Goal: Task Accomplishment & Management: Use online tool/utility

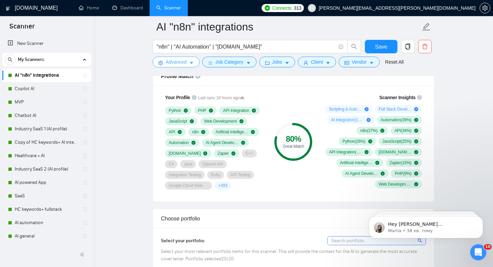
click at [170, 63] on span "Advanced" at bounding box center [176, 61] width 21 height 7
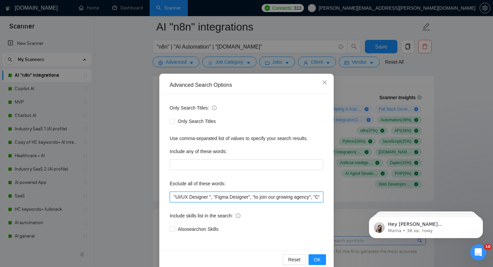
click at [172, 198] on input ""UI/UX Designer ", "Figma Designer", "to join our growing agency", "CV", "Linke…" at bounding box center [247, 197] width 154 height 11
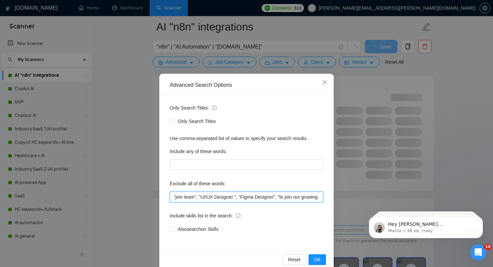
drag, startPoint x: 198, startPoint y: 198, endPoint x: 167, endPoint y: 197, distance: 31.2
click at [167, 197] on div "Only Search Titles: Only Search Titles Use comma-separated list of values to sp…" at bounding box center [247, 173] width 170 height 156
type input ""join team", "UI/UX Designer ", "Figma Designer", "to join our growing agency",…"
click at [314, 259] on span "OK" at bounding box center [317, 259] width 7 height 7
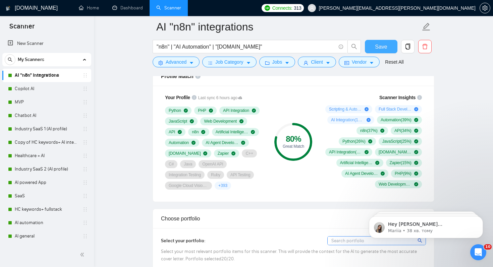
click at [377, 48] on span "Save" at bounding box center [381, 47] width 12 height 8
click at [33, 90] on link "Copilot AI" at bounding box center [47, 88] width 64 height 13
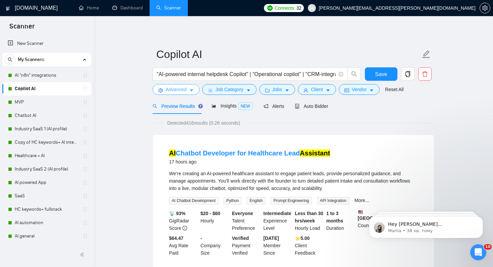
click at [182, 94] on button "Advanced" at bounding box center [176, 89] width 47 height 11
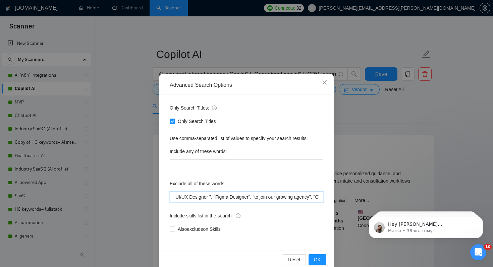
click at [173, 197] on input ""UI/UX Designer ", "Figma Designer", "to join our growing agency", "CV", "Linke…" at bounding box center [247, 197] width 154 height 11
paste input ""join team","
type input ""join team", "UI/UX Designer ", "Figma Designer", "to join our growing agency",…"
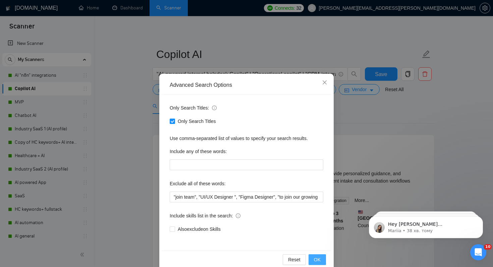
click at [321, 259] on button "OK" at bounding box center [317, 260] width 17 height 11
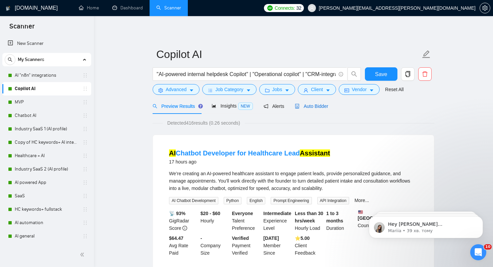
click at [316, 107] on span "Auto Bidder" at bounding box center [311, 106] width 33 height 5
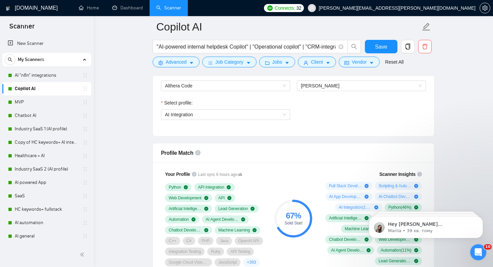
scroll to position [427, 0]
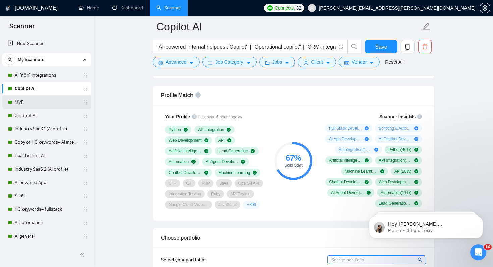
click at [32, 98] on link "MVP" at bounding box center [47, 102] width 64 height 13
click at [379, 47] on span "Save" at bounding box center [381, 47] width 12 height 8
click at [25, 103] on link "MVP" at bounding box center [47, 102] width 64 height 13
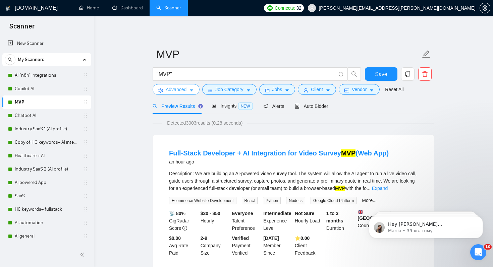
click at [184, 90] on span "Advanced" at bounding box center [176, 89] width 21 height 7
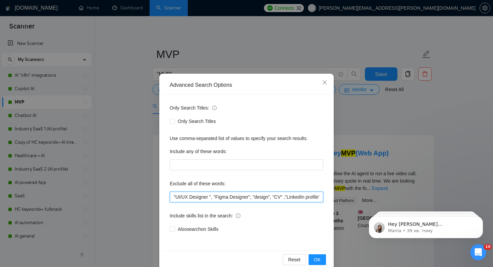
click at [173, 196] on input ""UI/UX Designer ", "Figma Designer", "design", "CV" ,"LinkedIn profile" ,"Fix" …" at bounding box center [247, 197] width 154 height 11
paste input ""join team","
type input ""join team", "UI/UX Designer ", "Figma Designer", "design", "CV" ,"LinkedIn pro…"
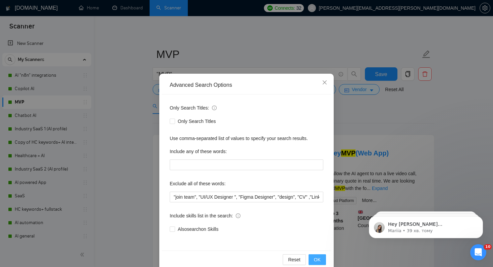
click at [316, 257] on span "OK" at bounding box center [317, 259] width 7 height 7
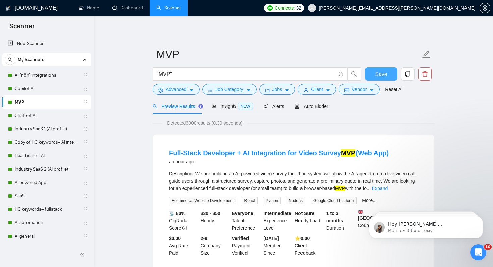
click at [389, 72] on button "Save" at bounding box center [381, 73] width 33 height 13
click at [32, 114] on link "Chatbot AI" at bounding box center [47, 115] width 64 height 13
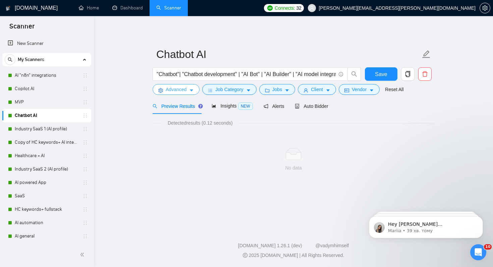
click at [176, 90] on span "Advanced" at bounding box center [176, 89] width 21 height 7
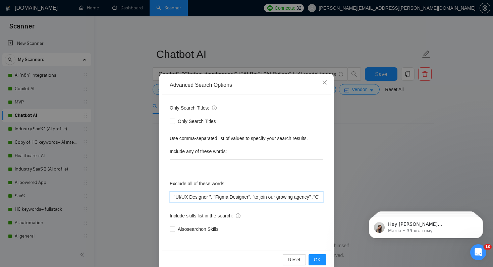
click at [173, 198] on input ""UI/UX Designer ", "Figma Designer", "to join our growing agency" ,"CV" , "Link…" at bounding box center [247, 197] width 154 height 11
paste input ""join team","
type input ""join team", "UI/UX Designer ", "Figma Designer", "to join our growing agency" …"
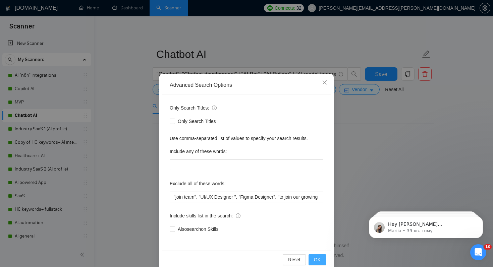
click at [319, 259] on span "OK" at bounding box center [317, 259] width 7 height 7
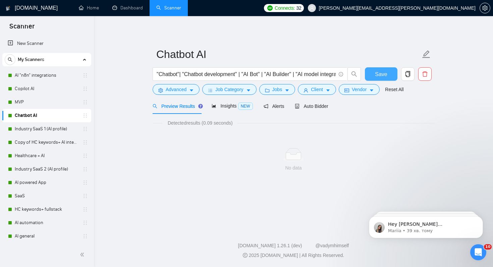
click at [384, 74] on span "Save" at bounding box center [381, 74] width 12 height 8
click at [20, 129] on link "Industry SaaS 1 (AI profile)" at bounding box center [47, 128] width 64 height 13
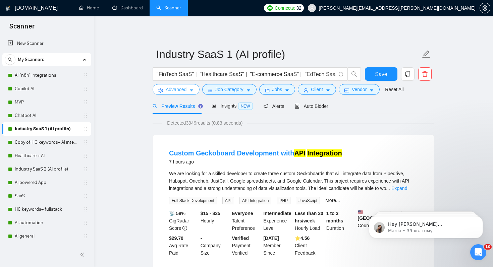
click at [183, 92] on span "Advanced" at bounding box center [176, 89] width 21 height 7
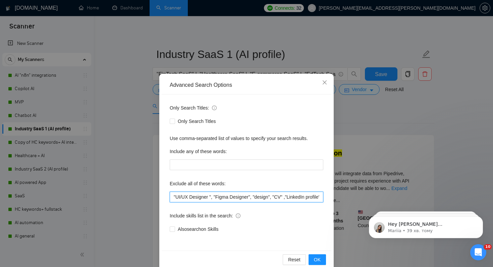
click at [172, 197] on input ""UI/UX Designer ", "Figma Designer", "design", "CV" ,"LinkedIn profile" ,"Fix" …" at bounding box center [247, 197] width 154 height 11
paste input ""join team","
type input ""join team", "UI/UX Designer ", "Figma Designer", "design", "CV" ,"LinkedIn pro…"
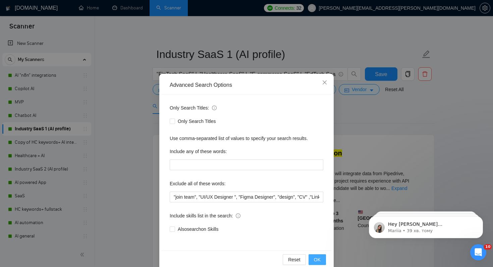
click at [316, 258] on span "OK" at bounding box center [317, 259] width 7 height 7
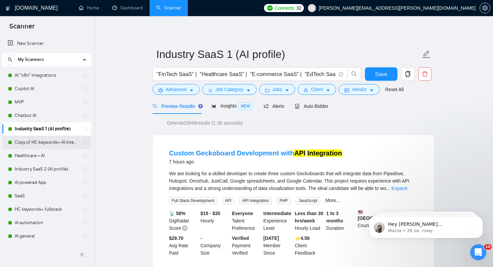
click at [47, 144] on link "Copy of HC keywords+ AI integration" at bounding box center [47, 142] width 64 height 13
click at [377, 74] on span "Save" at bounding box center [381, 74] width 12 height 8
click at [52, 143] on link "Copy of HC keywords+ AI integration" at bounding box center [47, 142] width 64 height 13
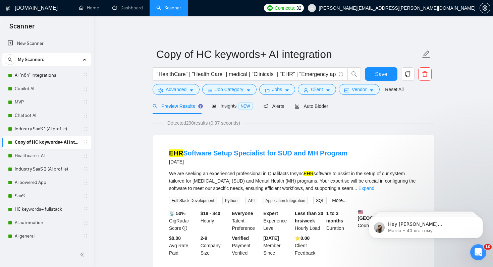
click at [174, 82] on div ""HealthCare" | "Health Care" | medical | "Clinicals" | "EHR" | "Emergency app" …" at bounding box center [256, 75] width 211 height 17
click at [174, 91] on span "Advanced" at bounding box center [176, 89] width 21 height 7
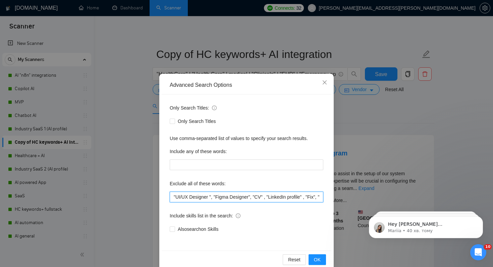
click at [174, 198] on input ""UI/UX Designer ", "Figma Designer", "CV" , "LinkedIn profile" , "Fix", "Fixed …" at bounding box center [247, 197] width 154 height 11
paste input ""join team","
type input ""join team", "UI/UX Designer ", "Figma Designer", "CV" , "LinkedIn profile" , "…"
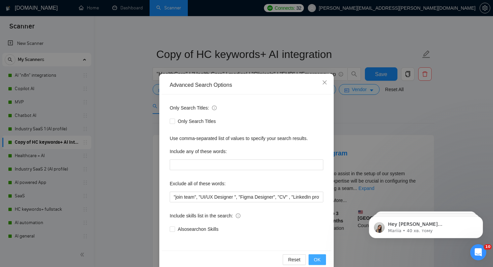
click at [315, 260] on span "OK" at bounding box center [317, 259] width 7 height 7
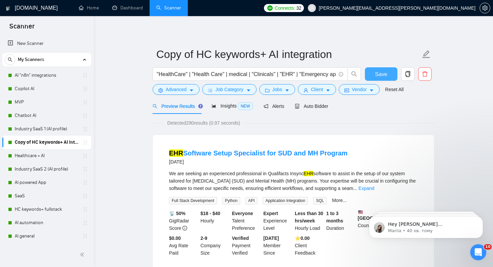
click at [372, 74] on button "Save" at bounding box center [381, 73] width 33 height 13
click at [32, 153] on link "Healthcare + AI" at bounding box center [47, 155] width 64 height 13
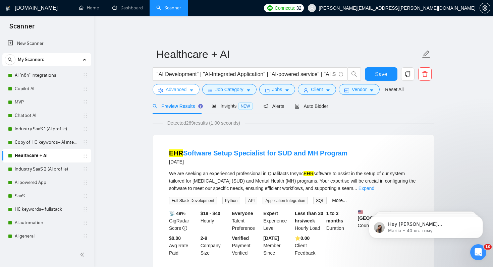
click at [173, 91] on span "Advanced" at bounding box center [176, 89] width 21 height 7
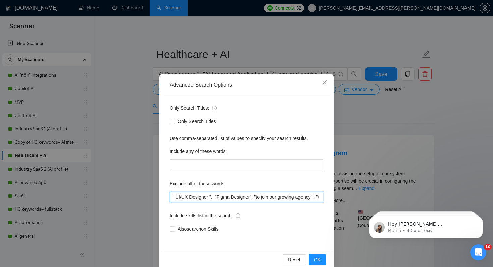
click at [173, 196] on input ""UI/UX Designer ", "Figma Designer", "to join our growing agency" , "CV" , "Lin…" at bounding box center [247, 197] width 154 height 11
paste input ""join team","
type input ""join team", "UI/UX Designer ", "Figma Designer", "to join our growing agency" …"
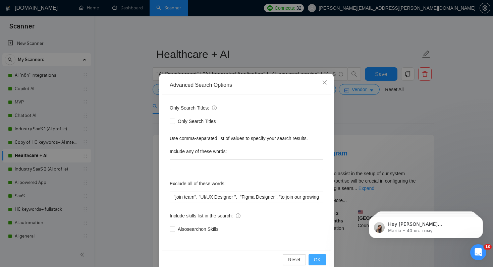
click at [319, 258] on span "OK" at bounding box center [317, 259] width 7 height 7
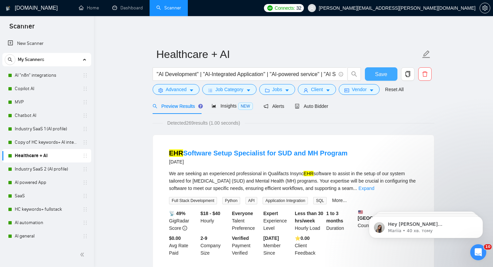
click at [385, 72] on span "Save" at bounding box center [381, 74] width 12 height 8
click at [28, 167] on link "Industry SaaS 2 (AI profile)" at bounding box center [47, 169] width 64 height 13
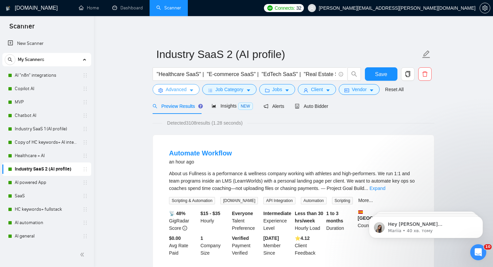
click at [170, 91] on span "Advanced" at bounding box center [176, 89] width 21 height 7
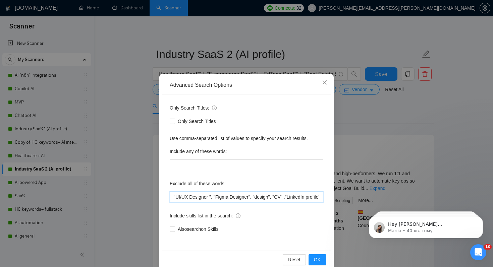
click at [173, 198] on input ""UI/UX Designer ", "Figma Designer", "design", "CV" ,"LinkedIn profile" ,"Fix" …" at bounding box center [247, 197] width 154 height 11
paste input ""join team","
type input ""join team", "UI/UX Designer ", "Figma Designer", "design", "CV" ,"LinkedIn pro…"
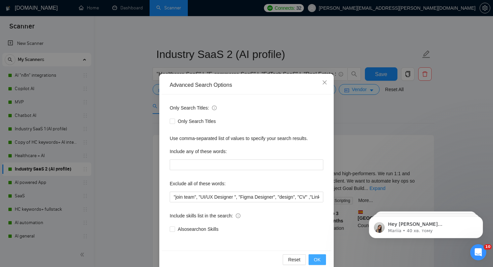
click at [317, 259] on span "OK" at bounding box center [317, 259] width 7 height 7
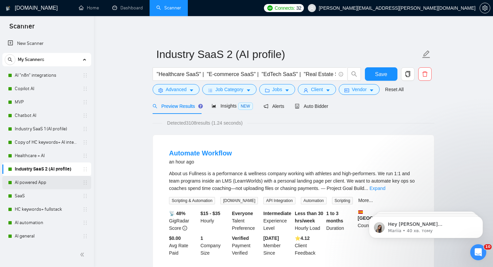
click at [34, 180] on link "AI powered App" at bounding box center [47, 182] width 64 height 13
click at [384, 76] on div "Reset all filters" at bounding box center [397, 76] width 36 height 11
click at [373, 74] on button "Save" at bounding box center [381, 73] width 33 height 13
click at [25, 187] on link "AI powered App" at bounding box center [47, 182] width 64 height 13
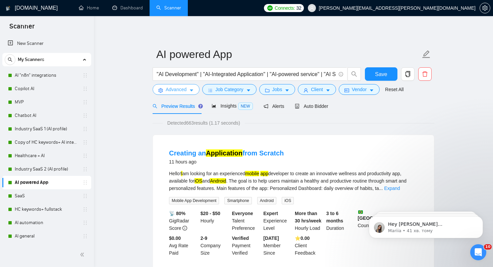
click at [168, 91] on span "Advanced" at bounding box center [176, 89] width 21 height 7
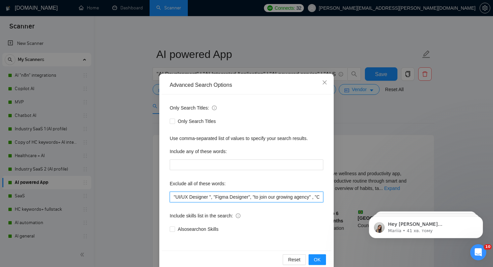
click at [172, 196] on input ""UI/UX Designer ", "Figma Designer", "to join our growing agency" , "CV" , "Lin…" at bounding box center [247, 197] width 154 height 11
paste input ""join team","
type input ""join team", "UI/UX Designer ", "Figma Designer", "to join our growing agency" …"
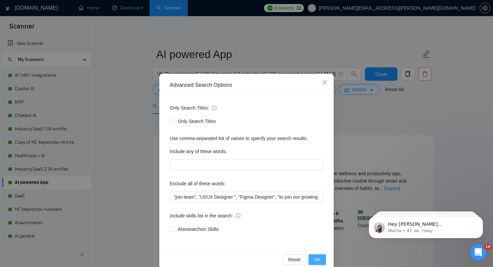
click at [314, 258] on button "OK" at bounding box center [317, 260] width 17 height 11
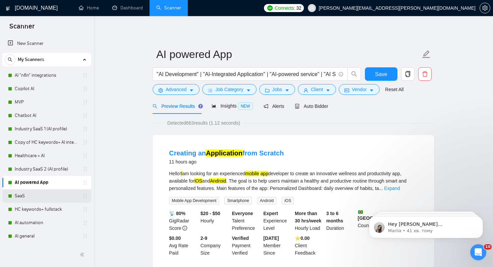
click at [47, 198] on link "SaaS" at bounding box center [47, 195] width 64 height 13
click at [375, 71] on span "Save" at bounding box center [381, 74] width 12 height 8
click at [22, 197] on link "SaaS" at bounding box center [47, 195] width 64 height 13
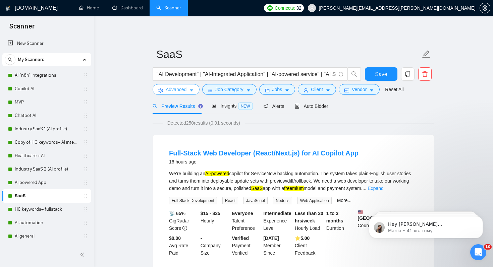
click at [169, 91] on span "Advanced" at bounding box center [176, 89] width 21 height 7
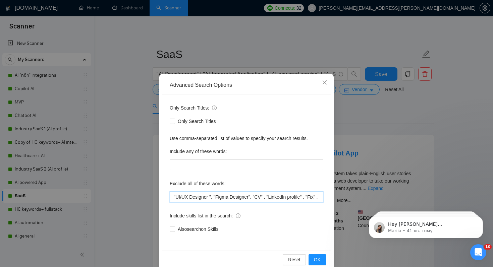
click at [173, 196] on input ""UI/UX Designer ", "Figma Designer", "CV" , "LinkedIn profile" , "Fix" , "Fixed…" at bounding box center [247, 197] width 154 height 11
paste input ""join team","
type input ""join team", "UI/UX Designer ", "Figma Designer", "CV" , "LinkedIn profile" , "…"
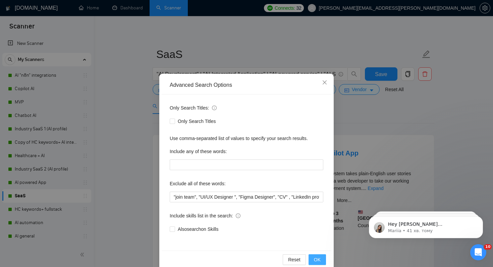
click at [319, 261] on span "OK" at bounding box center [317, 259] width 7 height 7
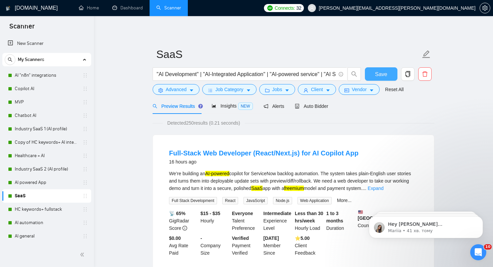
click at [383, 75] on span "Save" at bounding box center [381, 74] width 12 height 8
click at [44, 208] on link "HC keywords+ fullstack" at bounding box center [47, 209] width 64 height 13
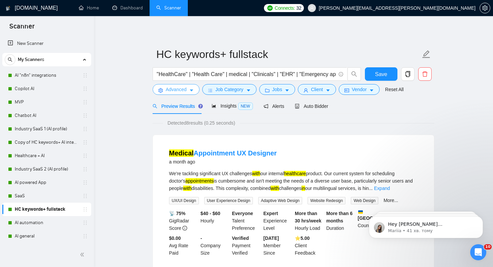
click at [180, 86] on span "Advanced" at bounding box center [176, 89] width 21 height 7
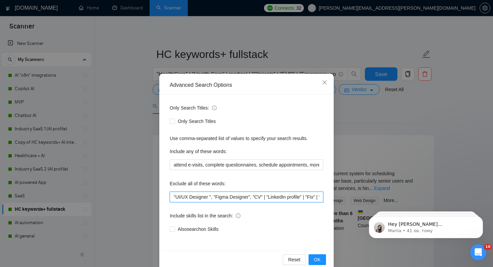
click at [173, 198] on input ""UI/UX Designer ", "Figma Designer", "CV" | "LinkedIn profile" | "Fix" | "Fixed…" at bounding box center [247, 197] width 154 height 11
paste input ""join team","
type input ""join team", "UI/UX Designer ", "Figma Designer", "CV" | "LinkedIn profile" | "…"
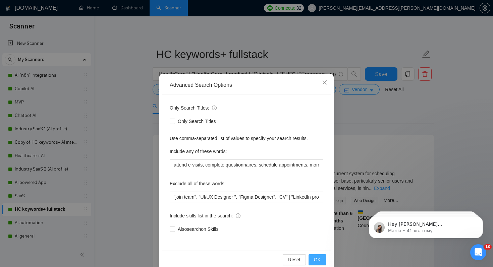
click at [315, 257] on span "OK" at bounding box center [317, 259] width 7 height 7
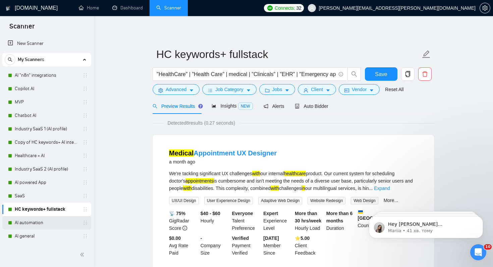
click at [35, 221] on link "AI automation" at bounding box center [47, 222] width 64 height 13
click at [371, 78] on button "Save" at bounding box center [381, 73] width 33 height 13
click at [24, 222] on link "AI automation" at bounding box center [47, 222] width 64 height 13
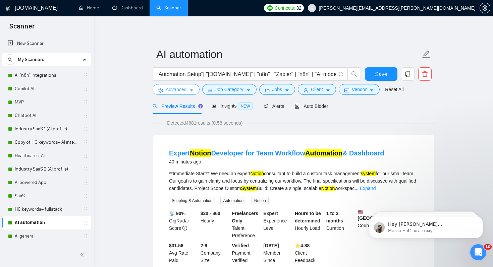
click at [189, 90] on button "Advanced" at bounding box center [176, 89] width 47 height 11
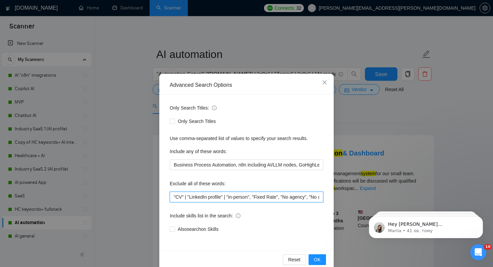
click at [172, 196] on input ""CV" | "LinkedIn profile" | "in-person", "Fixed Rate", "No agency", "No agencie…" at bounding box center [247, 197] width 154 height 11
paste input ""join team","
type input ""join team", "CV" | "LinkedIn profile" | "in-person", "Fixed Rate", "No agency"…"
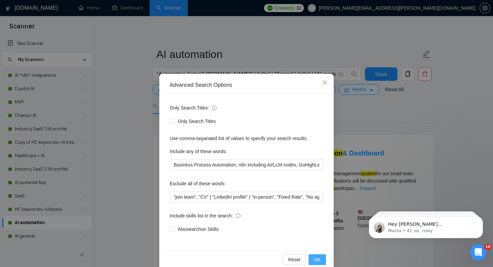
click at [319, 259] on span "OK" at bounding box center [317, 259] width 7 height 7
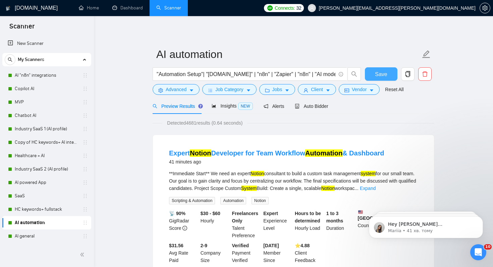
click at [390, 74] on button "Save" at bounding box center [381, 73] width 33 height 13
click at [19, 234] on link "AI general" at bounding box center [47, 236] width 64 height 13
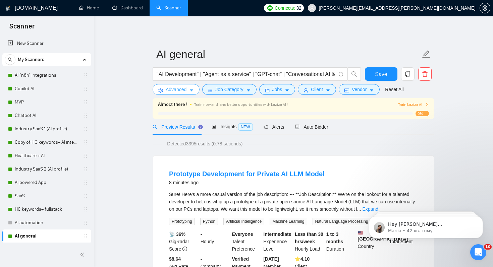
click at [181, 89] on span "Advanced" at bounding box center [176, 89] width 21 height 7
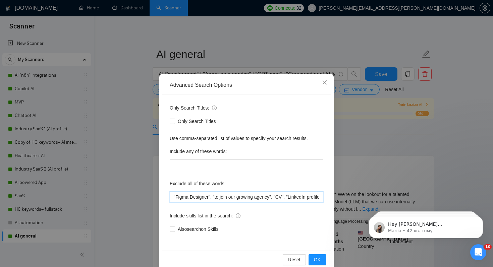
click at [173, 197] on input ""Figma Designer", "to join our growing agency", "CV", "LinkedIn profile", "Fixe…" at bounding box center [247, 197] width 154 height 11
paste input ""join team","
type input ""join team", "Figma Designer", "to join our growing agency", "CV", "LinkedIn pr…"
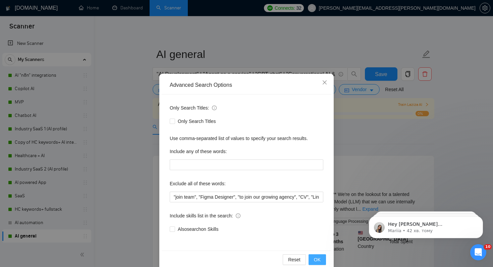
click at [316, 258] on span "OK" at bounding box center [317, 259] width 7 height 7
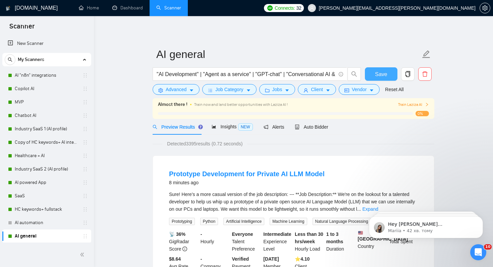
click at [377, 73] on span "Save" at bounding box center [381, 74] width 12 height 8
click at [39, 221] on link "AI automation" at bounding box center [47, 222] width 64 height 13
click at [33, 219] on link "AI automation" at bounding box center [47, 222] width 64 height 13
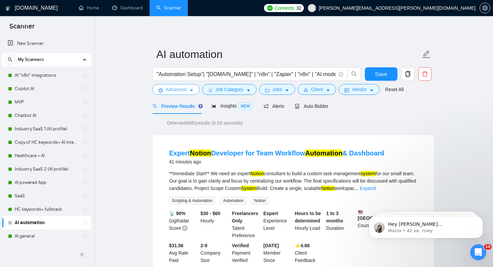
click at [184, 87] on span "Advanced" at bounding box center [176, 89] width 21 height 7
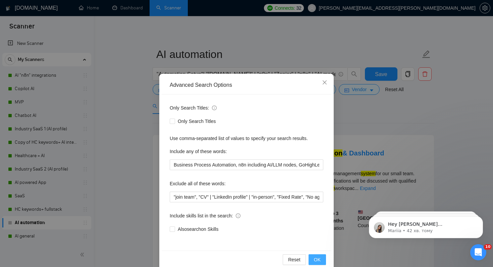
click at [318, 259] on span "OK" at bounding box center [317, 259] width 7 height 7
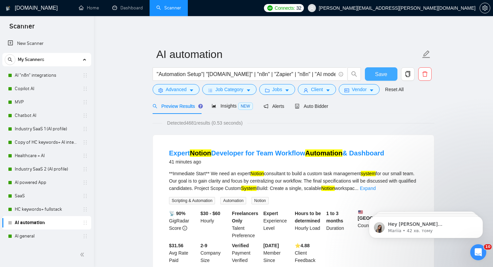
click at [375, 77] on button "Save" at bounding box center [381, 73] width 33 height 13
click at [318, 103] on div "Auto Bidder" at bounding box center [311, 106] width 33 height 7
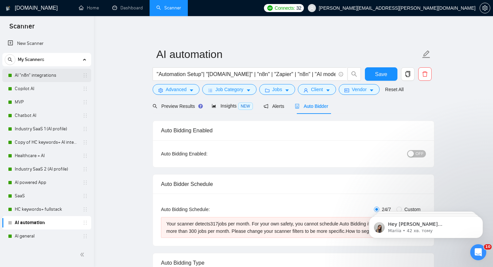
click at [55, 76] on link "AI "n8n" integrations" at bounding box center [47, 75] width 64 height 13
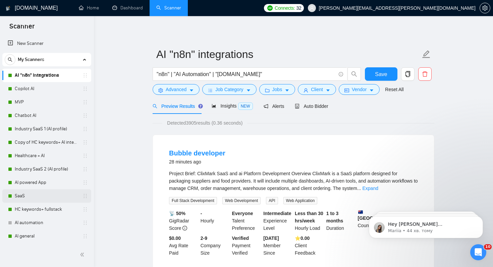
click at [19, 195] on link "SaaS" at bounding box center [47, 195] width 64 height 13
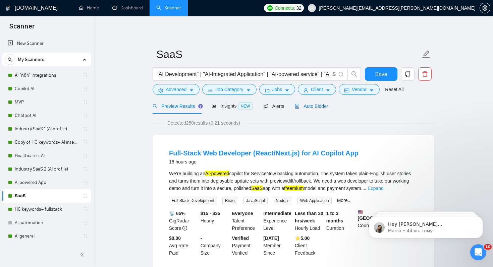
click at [321, 106] on span "Auto Bidder" at bounding box center [311, 106] width 33 height 5
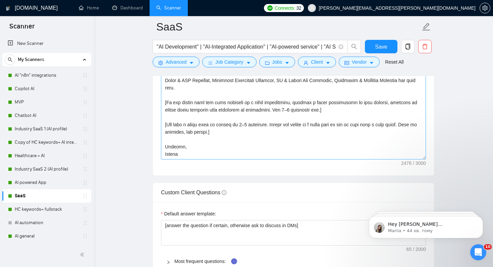
scroll to position [872, 0]
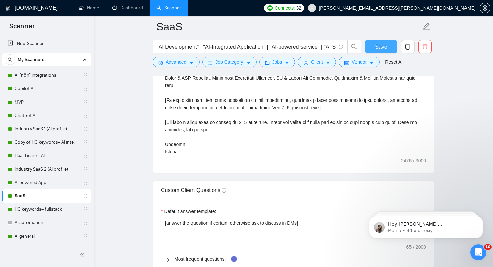
click at [383, 46] on span "Save" at bounding box center [381, 47] width 12 height 8
